Goal: Information Seeking & Learning: Learn about a topic

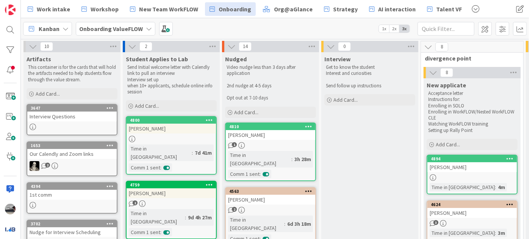
scroll to position [12, 8]
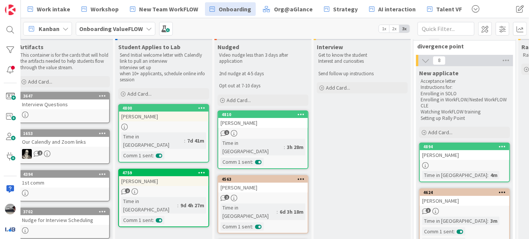
click at [146, 26] on icon at bounding box center [149, 29] width 6 height 6
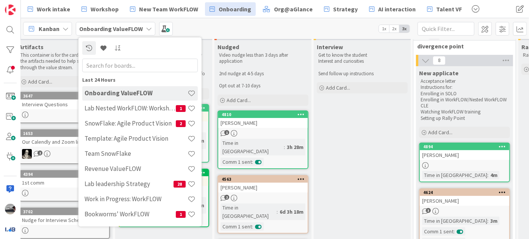
click at [115, 62] on input "text" at bounding box center [140, 65] width 116 height 14
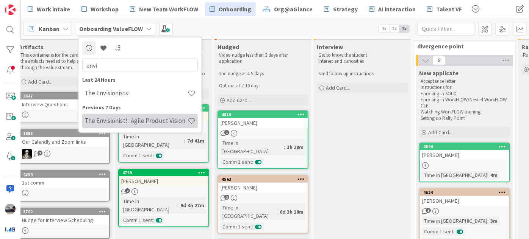
type input "envi"
click at [128, 116] on div "The Envisionist! : Agile Product Vision" at bounding box center [140, 121] width 116 height 14
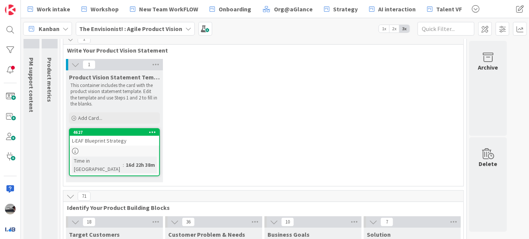
scroll to position [172, 0]
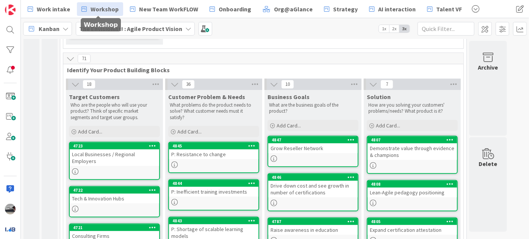
click at [96, 8] on span "Workshop" at bounding box center [105, 9] width 28 height 9
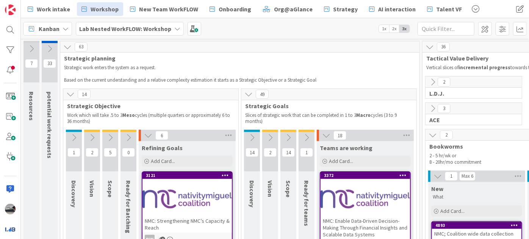
click at [252, 136] on icon at bounding box center [252, 138] width 8 height 8
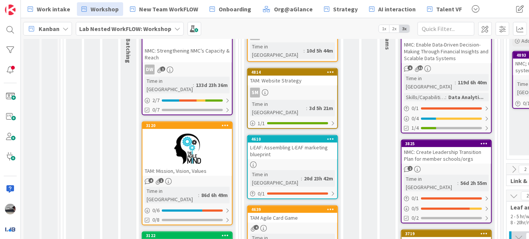
scroll to position [172, 0]
